Goal: Task Accomplishment & Management: Use online tool/utility

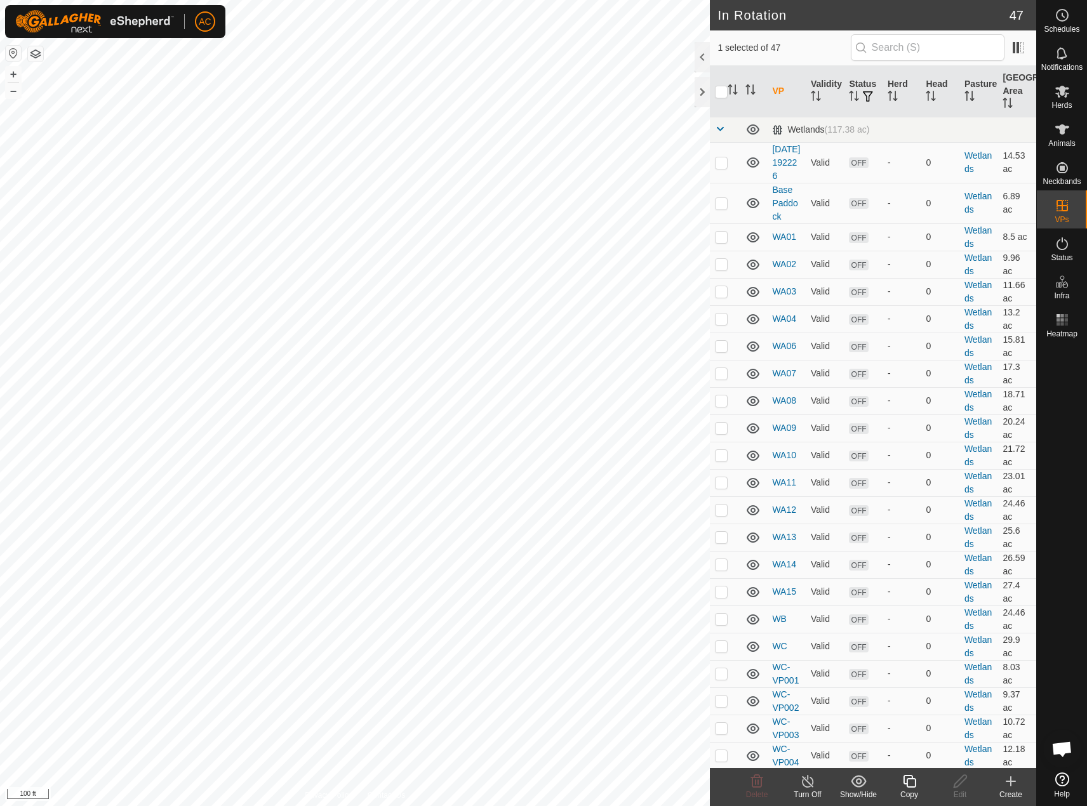
click at [906, 783] on icon at bounding box center [909, 781] width 13 height 13
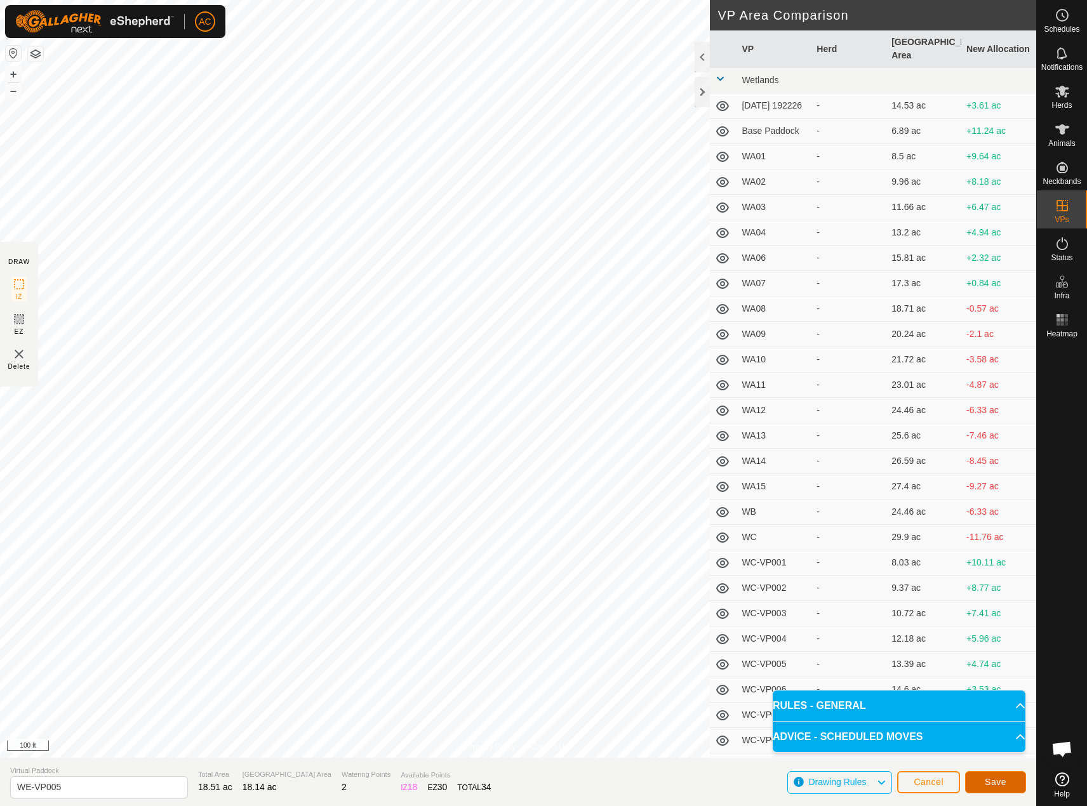
click at [1007, 785] on button "Save" at bounding box center [995, 782] width 61 height 22
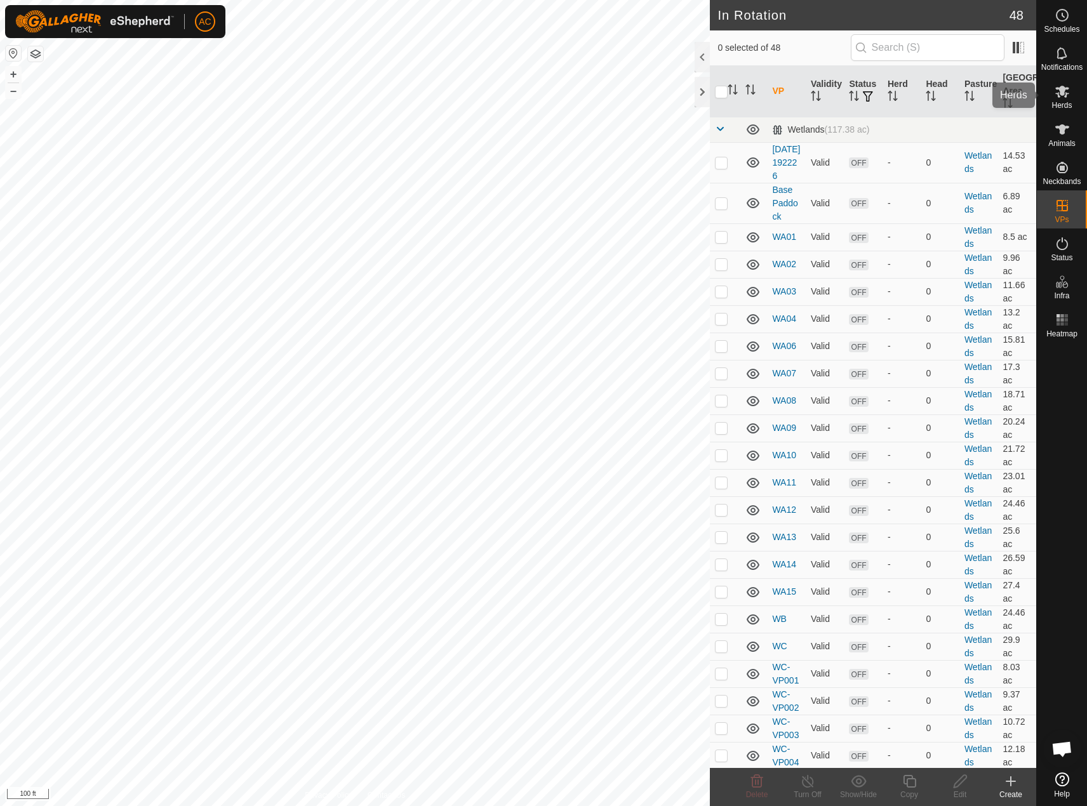
click at [1068, 96] on icon at bounding box center [1061, 91] width 15 height 15
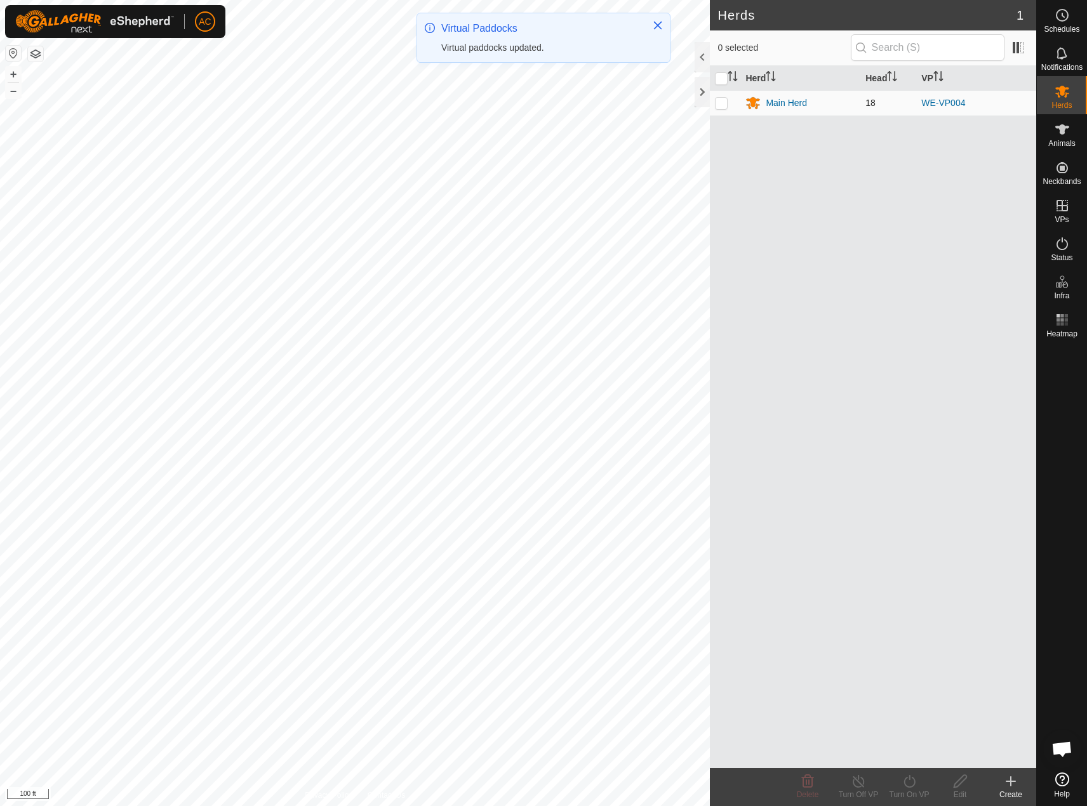
click at [718, 104] on p-checkbox at bounding box center [721, 103] width 13 height 10
checkbox input "true"
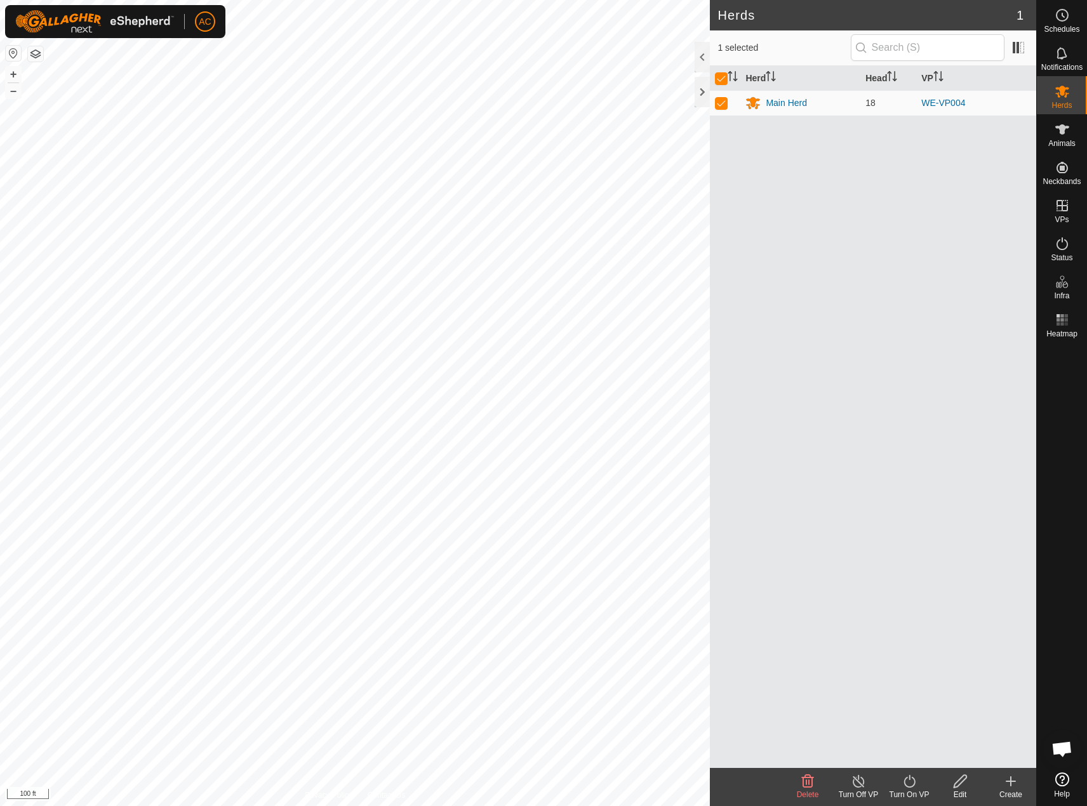
click at [911, 784] on icon at bounding box center [909, 781] width 16 height 15
click at [907, 755] on link "Now" at bounding box center [947, 753] width 126 height 25
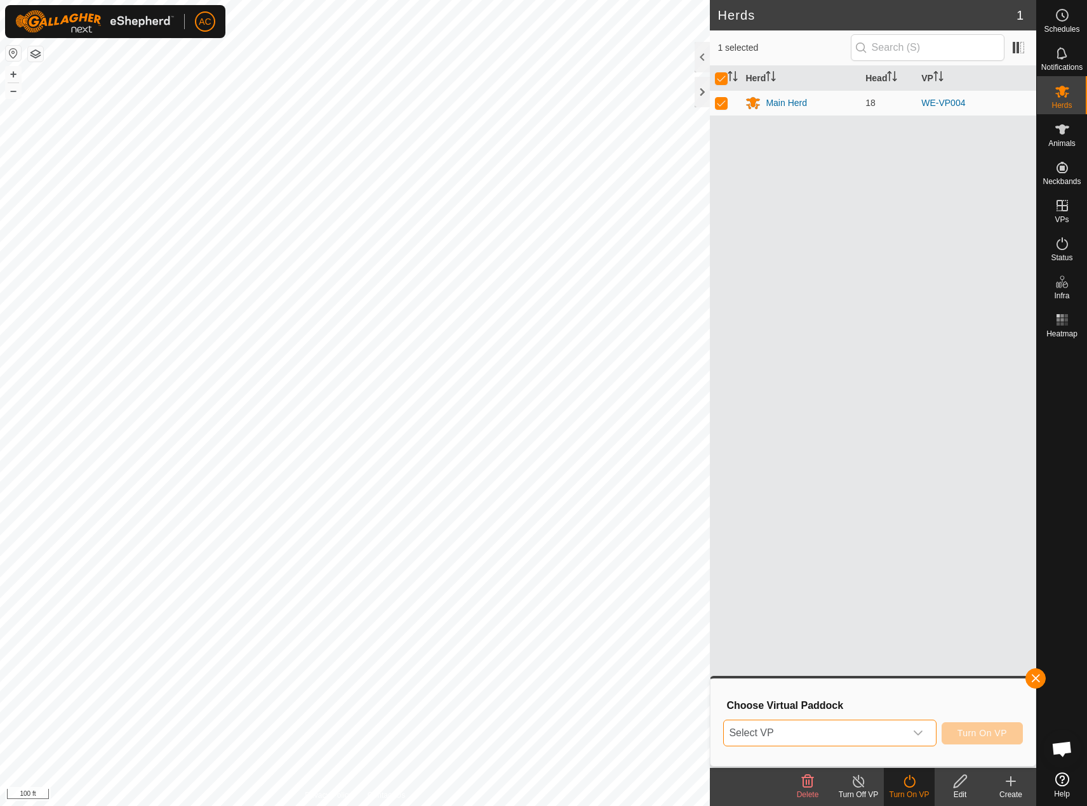
click at [802, 730] on span "Select VP" at bounding box center [814, 732] width 181 height 25
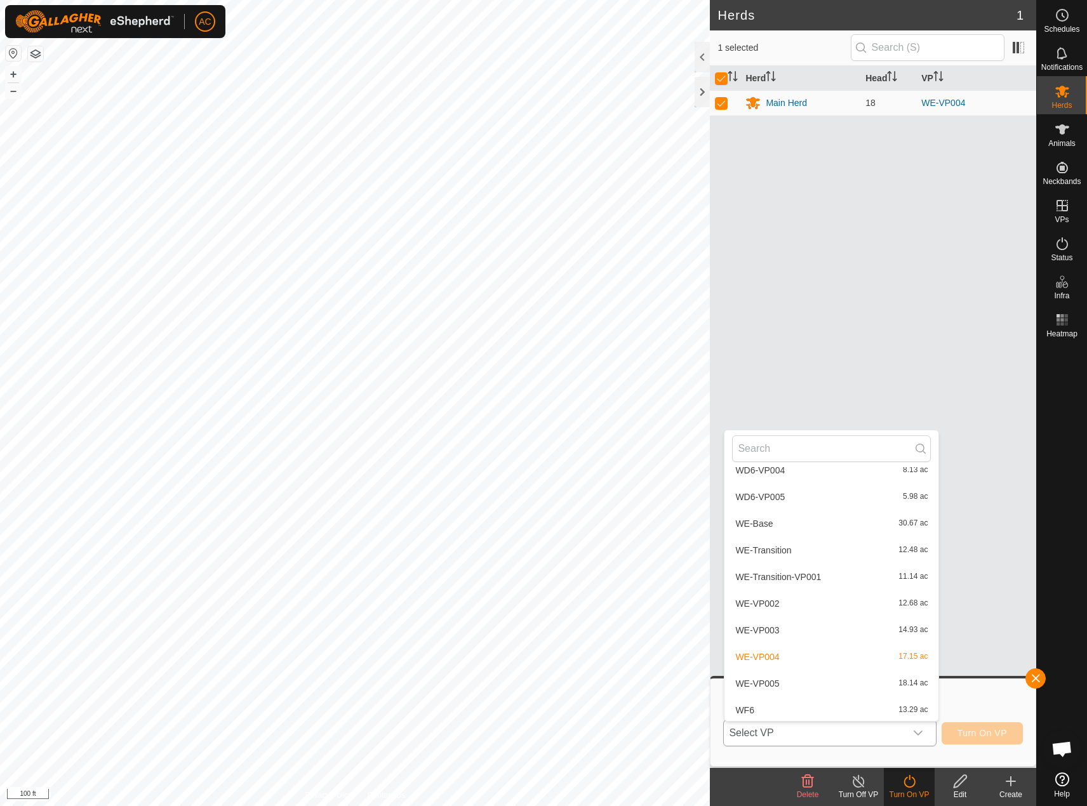
scroll to position [1054, 0]
click at [761, 686] on li "WE-VP005 18.14 ac" at bounding box center [831, 681] width 214 height 25
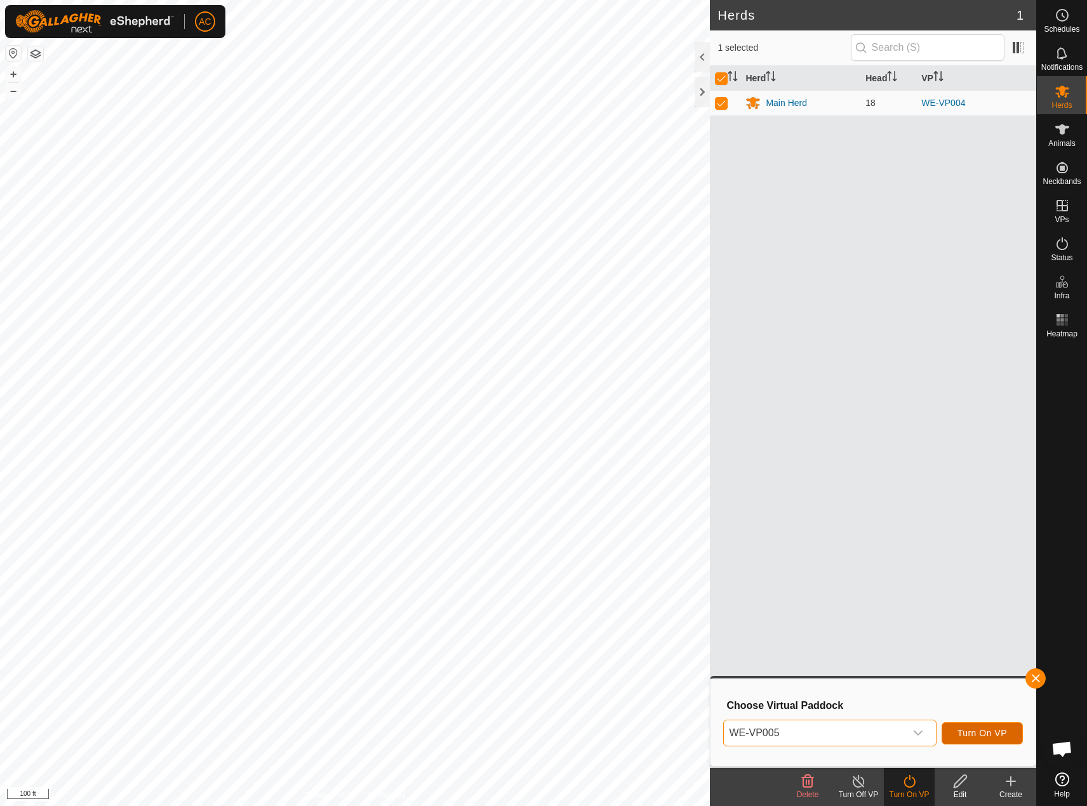
click at [991, 734] on span "Turn On VP" at bounding box center [982, 733] width 50 height 10
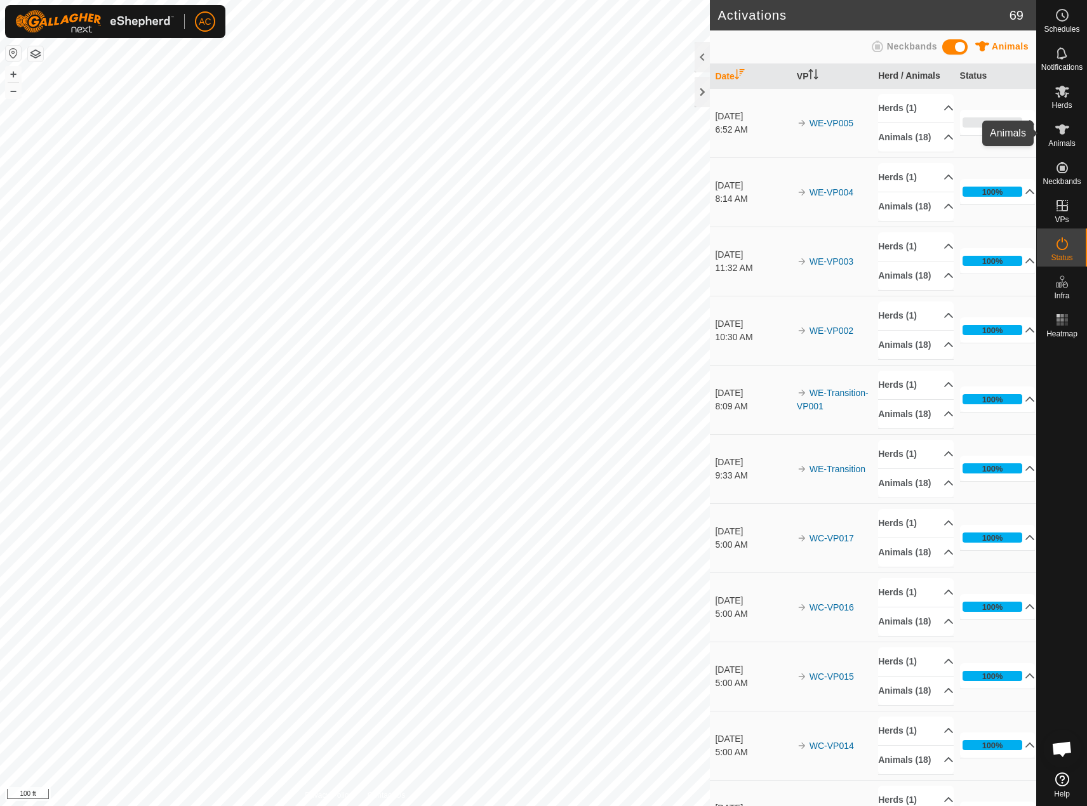
click at [1063, 138] on es-animals-svg-icon at bounding box center [1061, 129] width 23 height 20
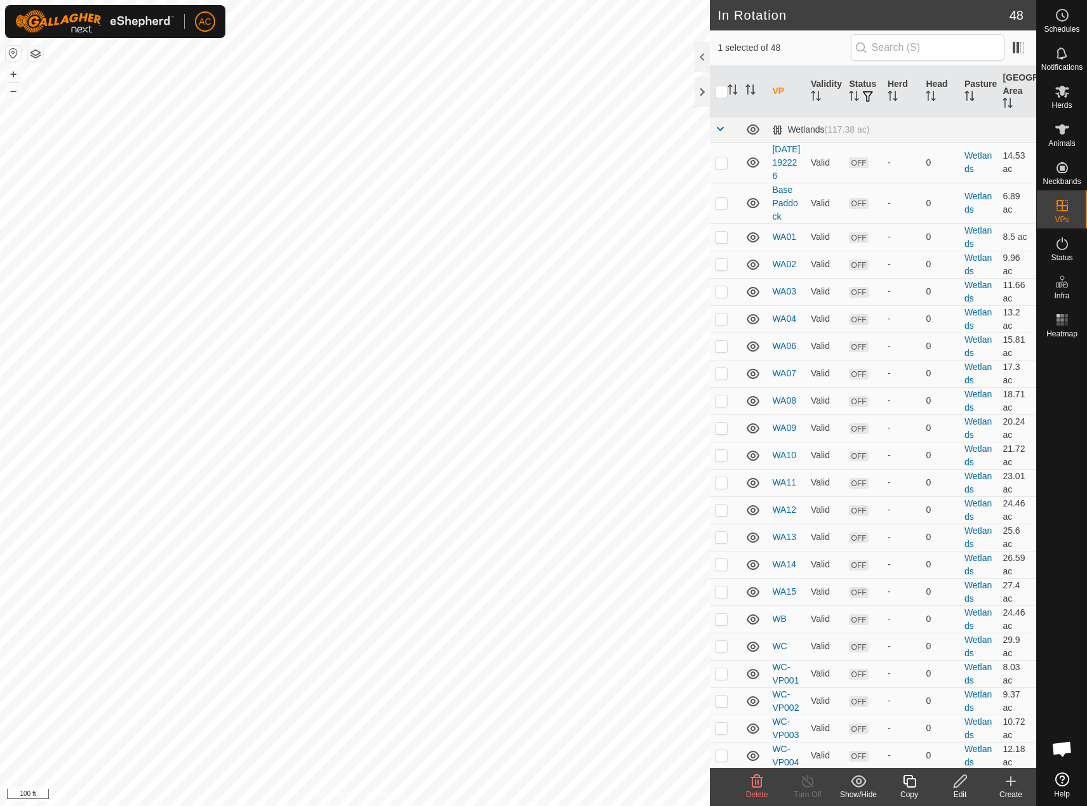
checkbox input "true"
checkbox input "false"
click at [1059, 86] on icon at bounding box center [1061, 91] width 15 height 15
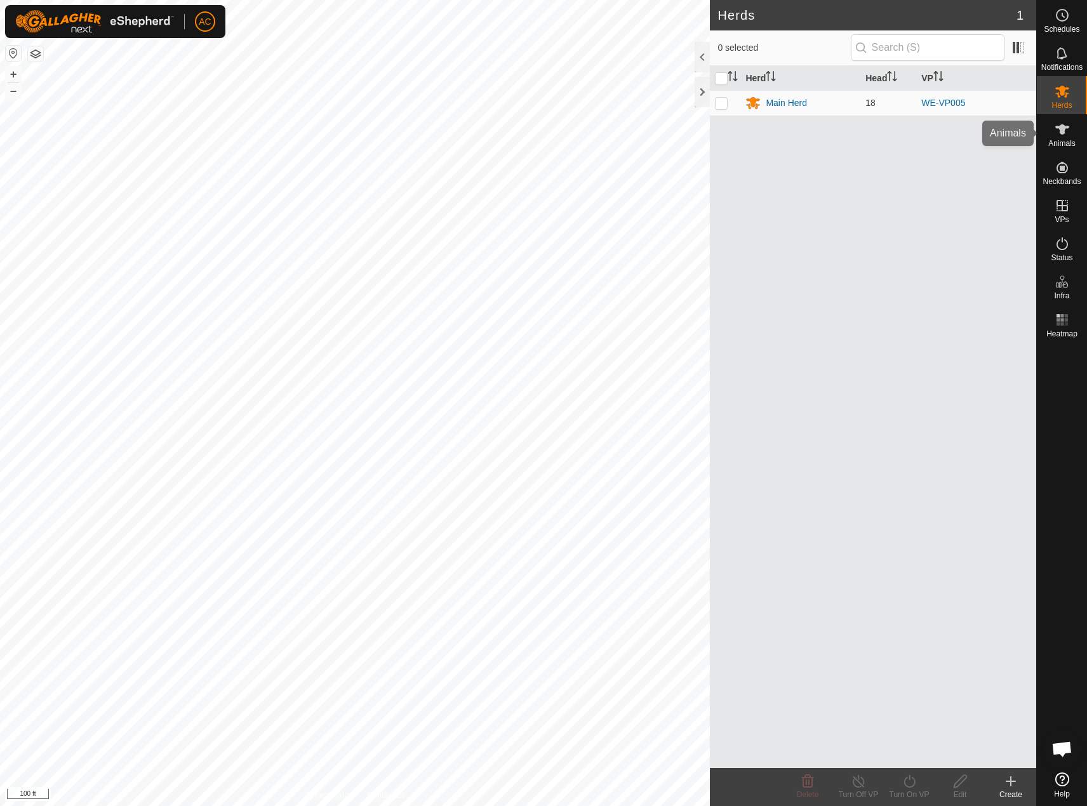
click at [1065, 132] on icon at bounding box center [1061, 129] width 15 height 15
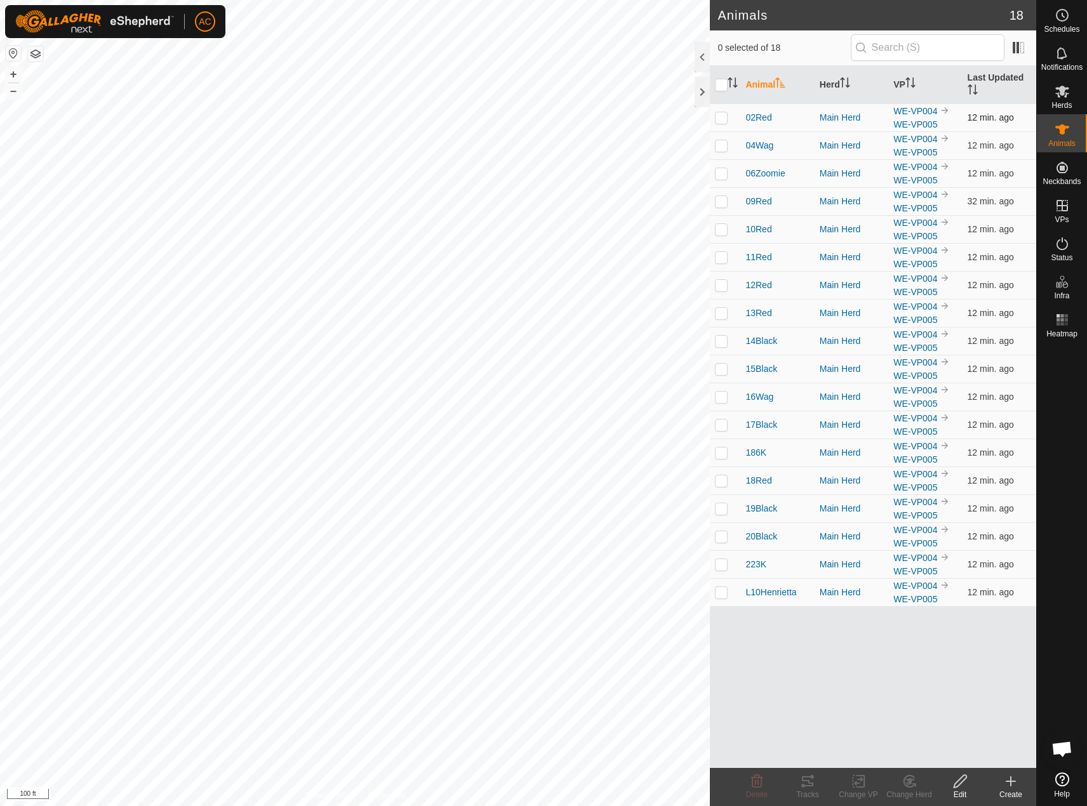
click at [715, 118] on p-checkbox at bounding box center [721, 117] width 13 height 10
checkbox input "true"
click at [719, 145] on p-checkbox at bounding box center [721, 145] width 13 height 10
checkbox input "true"
drag, startPoint x: 719, startPoint y: 169, endPoint x: 720, endPoint y: 175, distance: 6.4
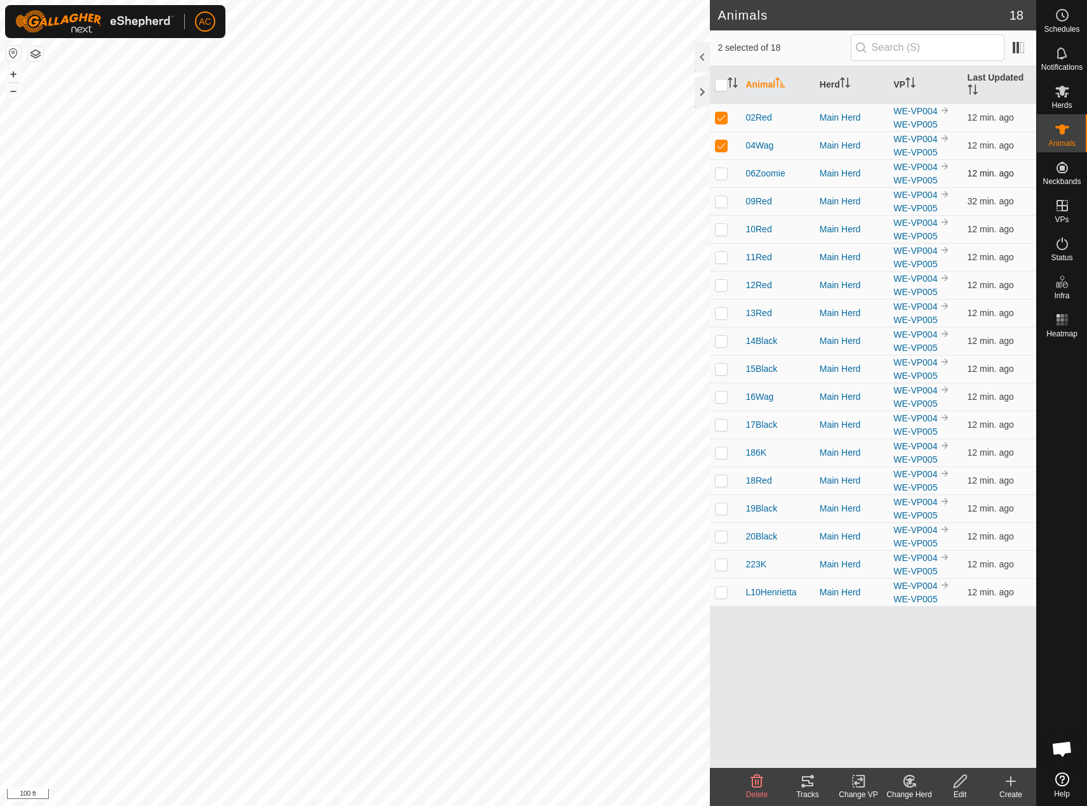
click at [720, 171] on p-checkbox at bounding box center [721, 173] width 13 height 10
checkbox input "true"
click at [721, 262] on p-checkbox at bounding box center [721, 257] width 13 height 10
checkbox input "true"
click at [726, 357] on td at bounding box center [725, 369] width 30 height 28
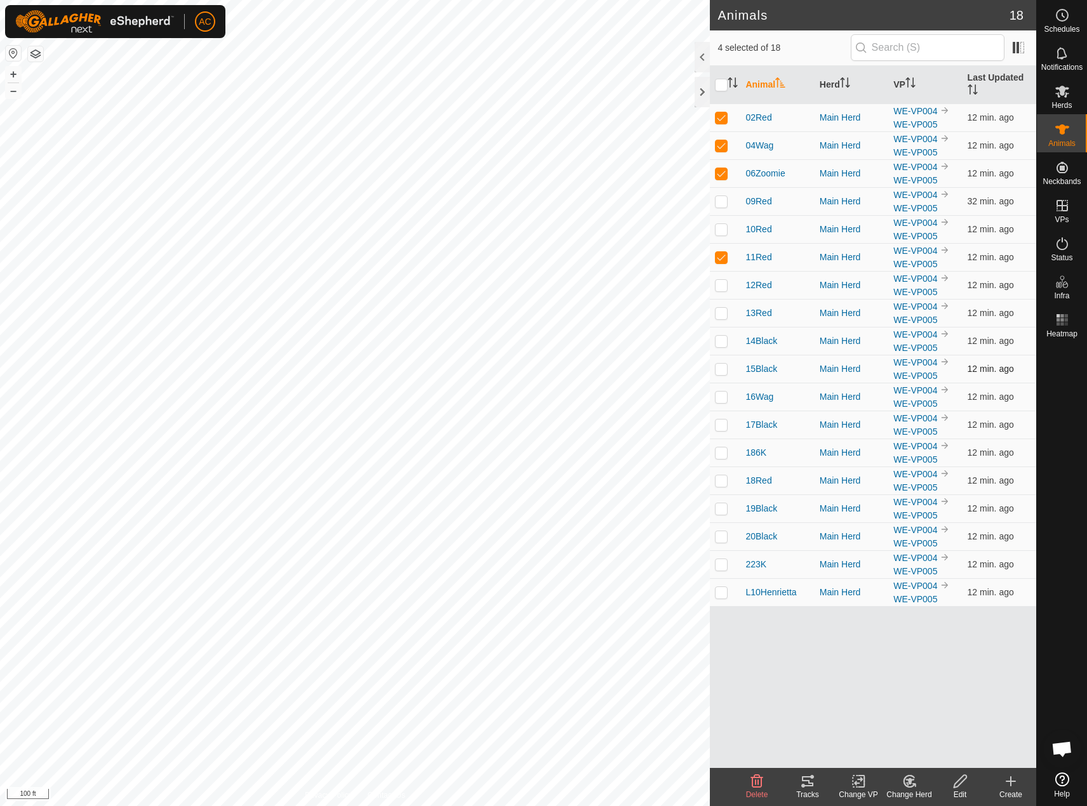
checkbox input "true"
click at [720, 397] on p-checkbox at bounding box center [721, 397] width 13 height 10
checkbox input "true"
click at [722, 432] on td at bounding box center [725, 425] width 30 height 28
checkbox input "true"
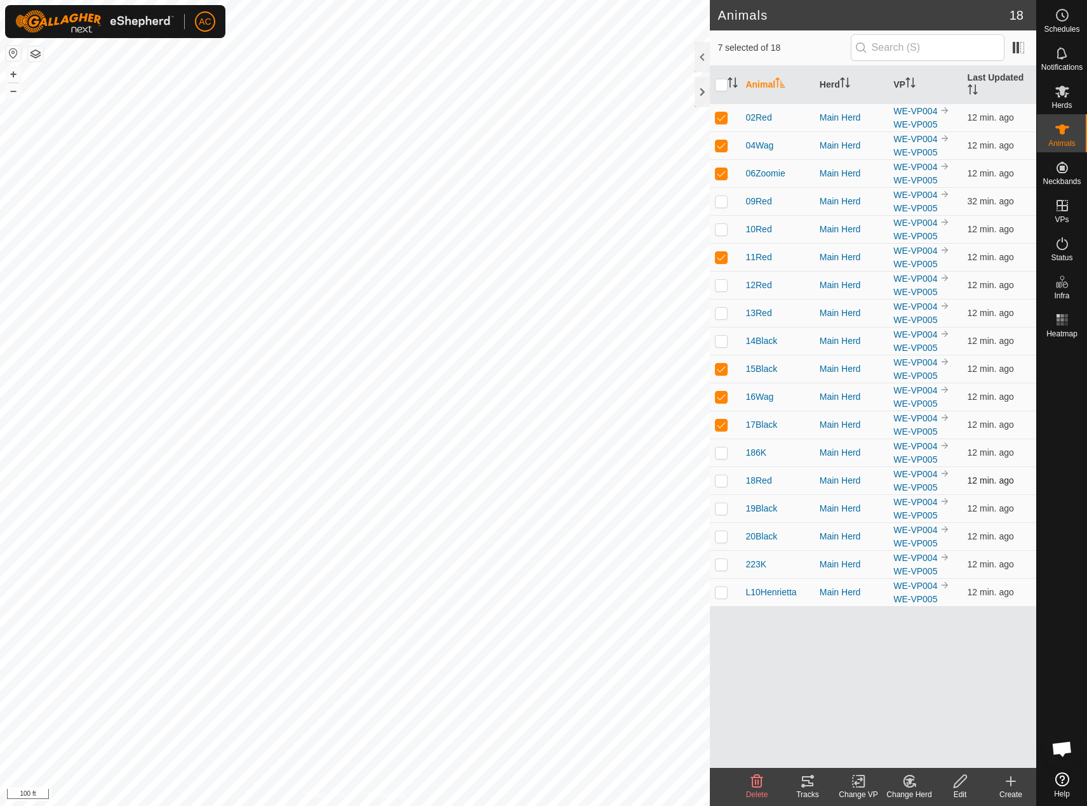
click at [723, 489] on td at bounding box center [725, 481] width 30 height 28
checkbox input "true"
drag, startPoint x: 717, startPoint y: 534, endPoint x: 719, endPoint y: 547, distance: 12.2
click at [717, 535] on p-checkbox at bounding box center [721, 536] width 13 height 10
checkbox input "true"
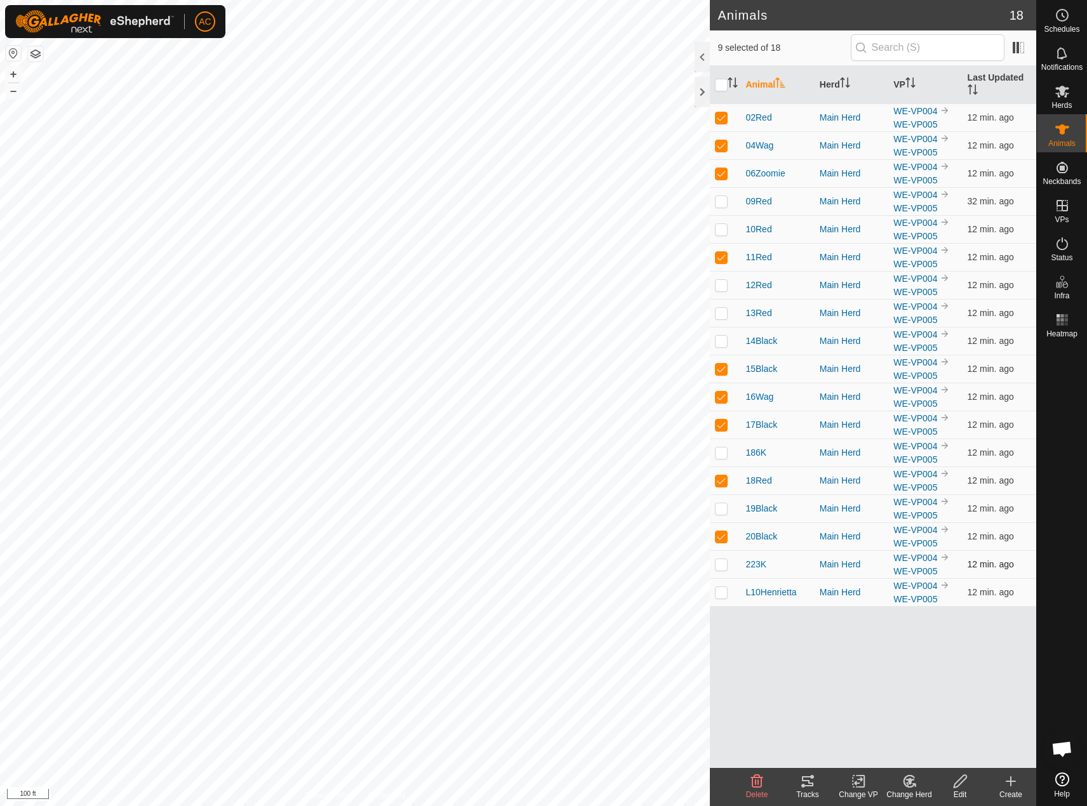
click at [720, 569] on p-checkbox at bounding box center [721, 564] width 13 height 10
checkbox input "true"
click at [806, 787] on icon at bounding box center [807, 781] width 15 height 15
